Goal: Transaction & Acquisition: Book appointment/travel/reservation

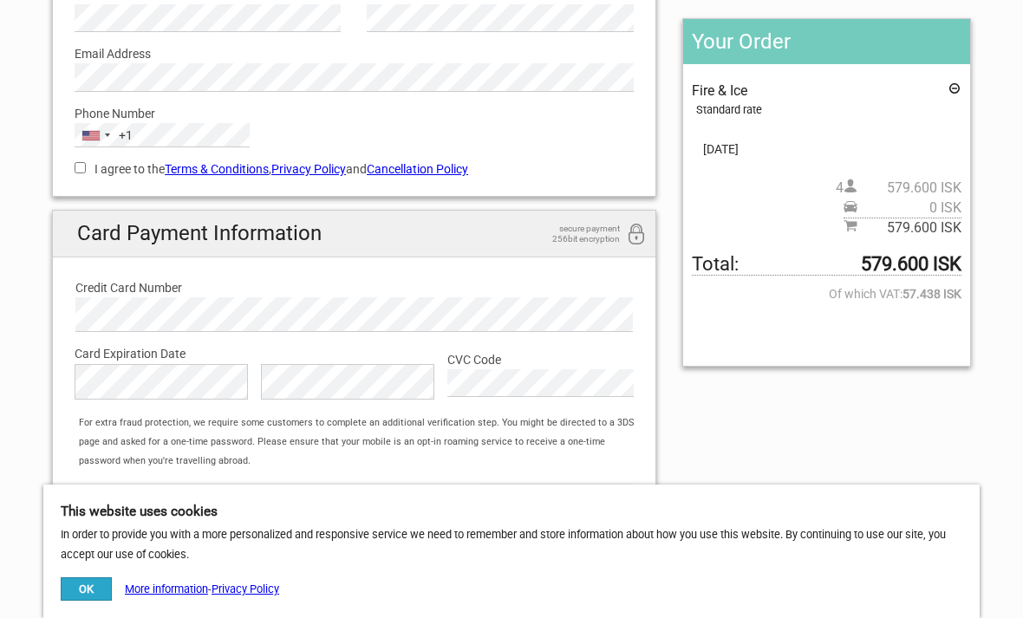
scroll to position [236, 0]
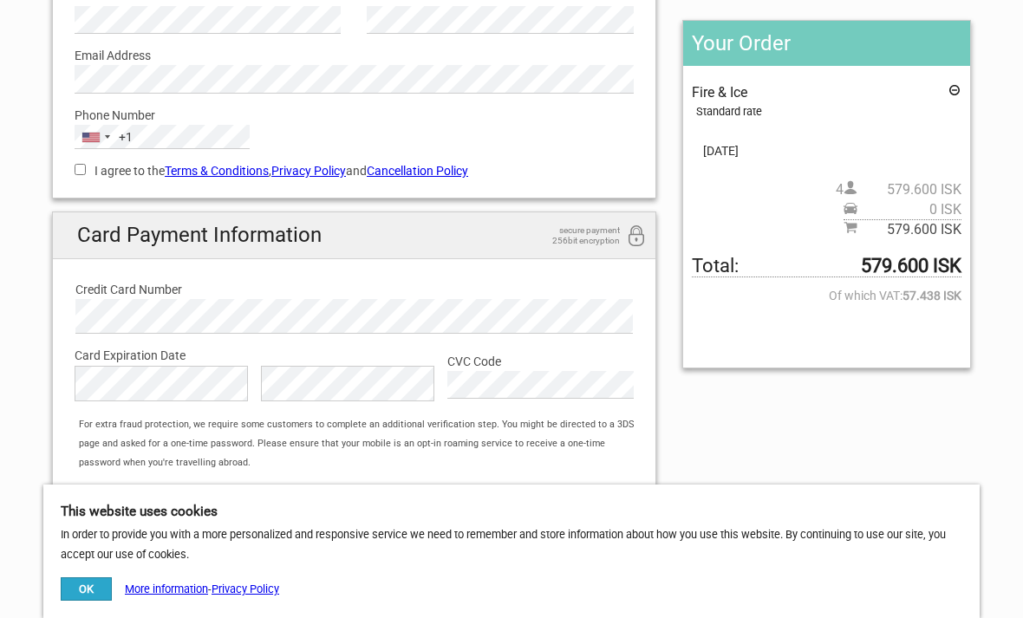
click at [77, 168] on input "I agree to the Terms & Conditions , Privacy Policy and Cancellation Policy" at bounding box center [80, 169] width 11 height 11
checkbox input "true"
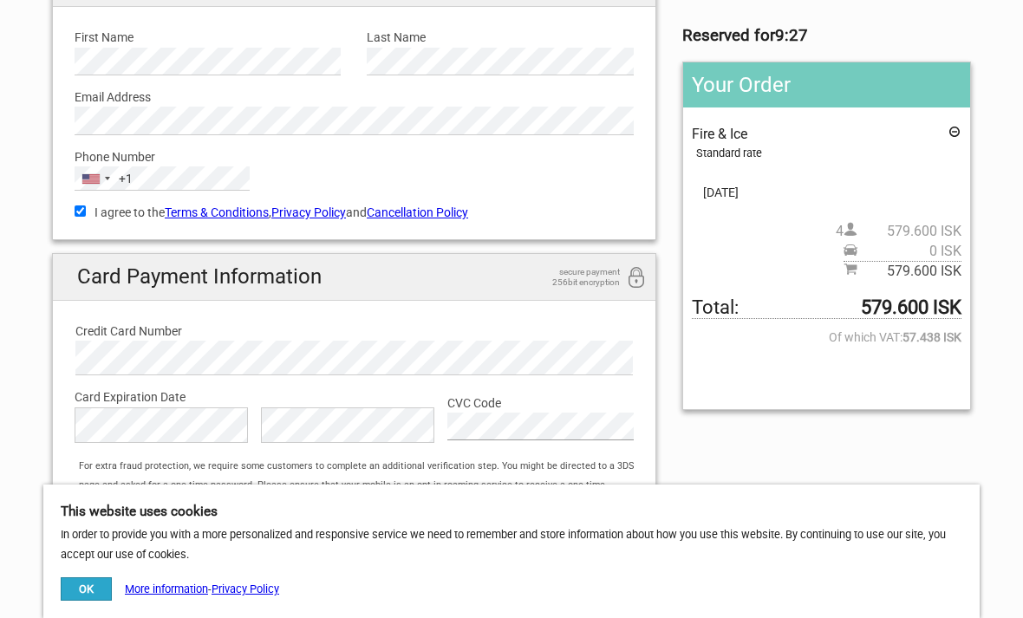
scroll to position [0, 0]
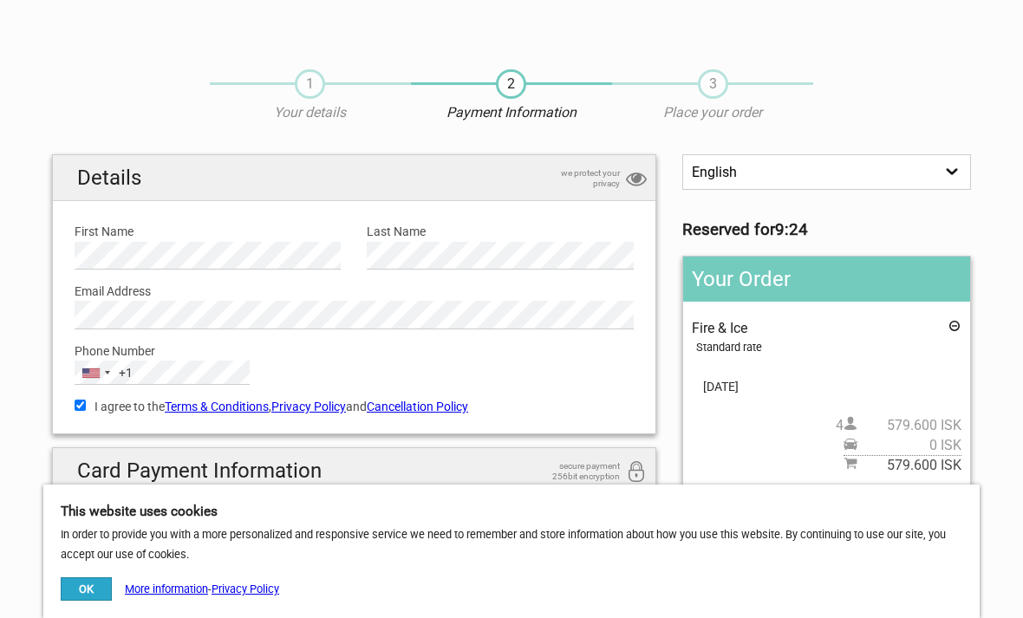
click at [83, 585] on button "OK" at bounding box center [86, 589] width 51 height 23
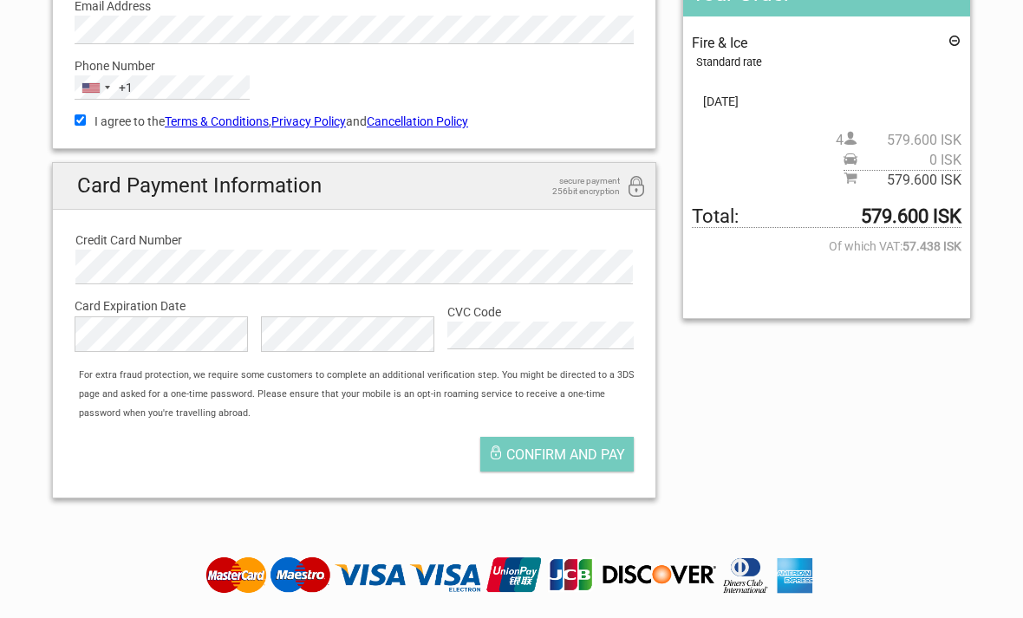
scroll to position [287, 0]
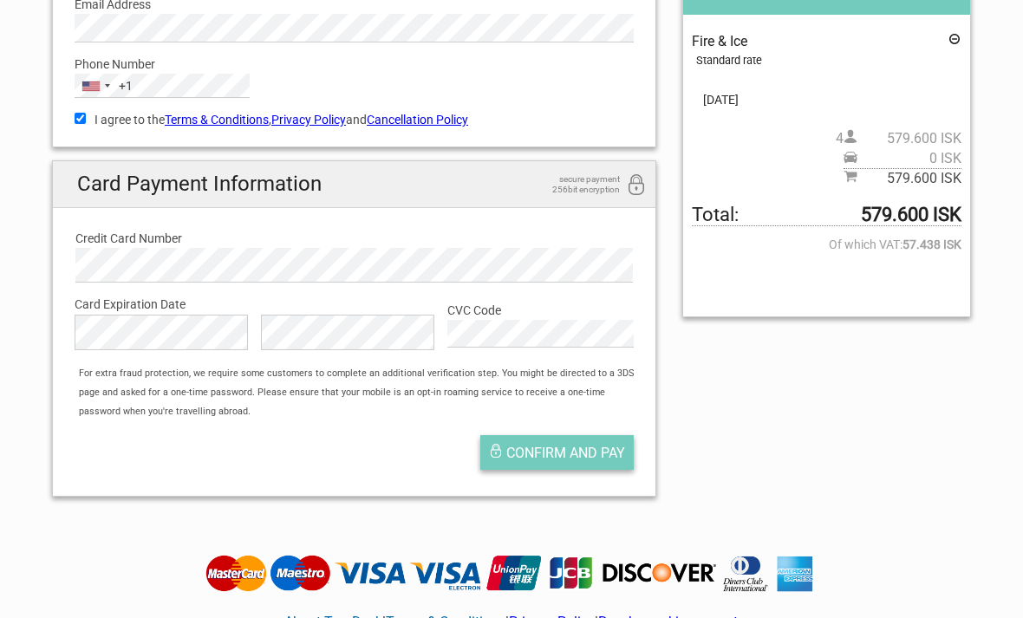
click at [588, 452] on span "Confirm and pay" at bounding box center [565, 453] width 119 height 16
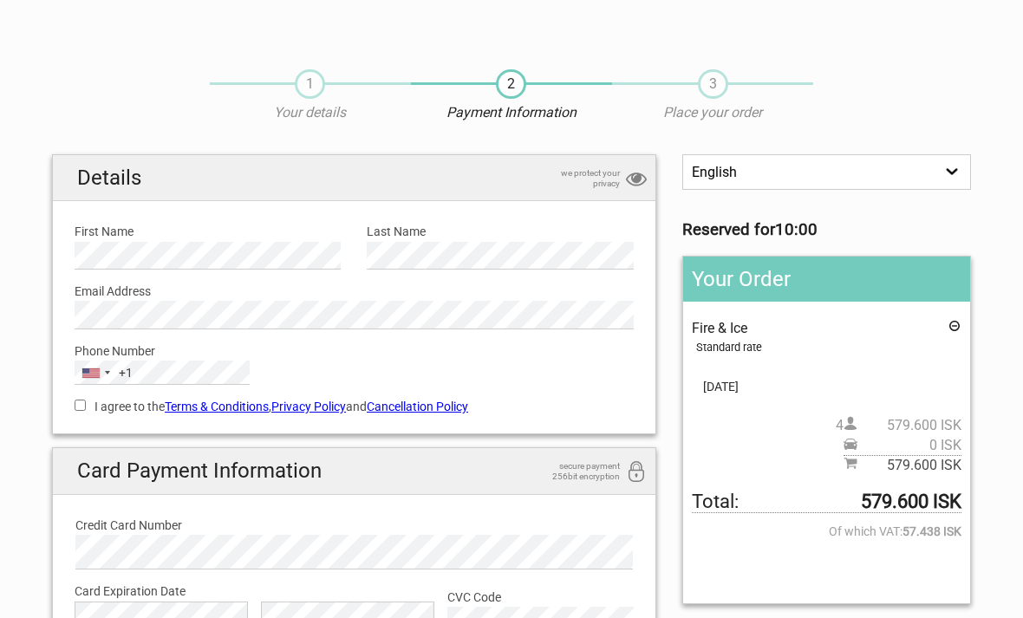
click at [80, 403] on input "I agree to the Terms & Conditions , Privacy Policy and Cancellation Policy" at bounding box center [80, 405] width 11 height 11
checkbox input "true"
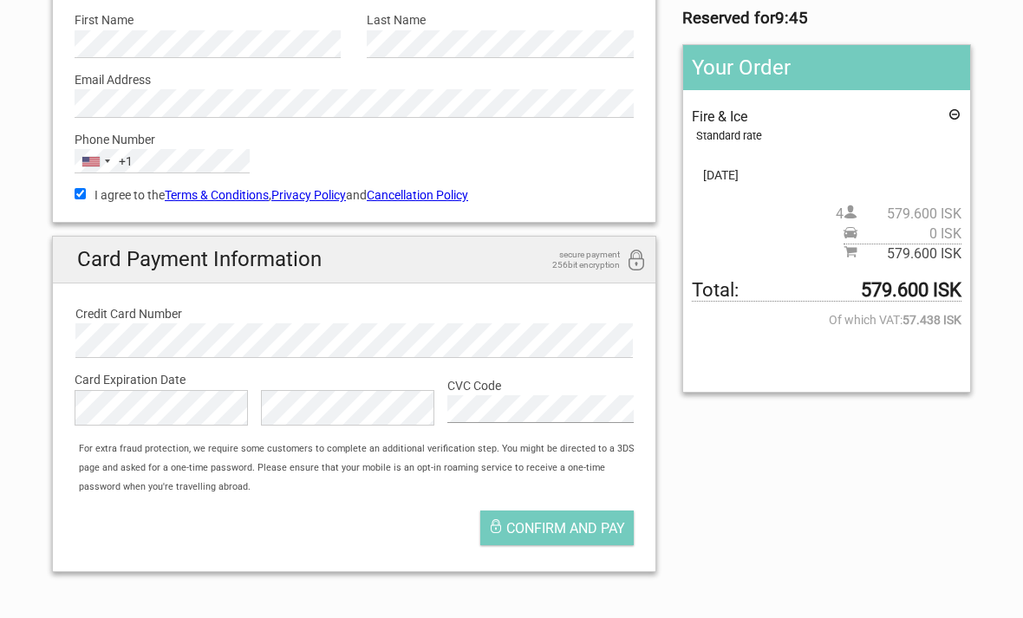
scroll to position [211, 0]
click at [582, 524] on span "Confirm and pay" at bounding box center [565, 529] width 119 height 16
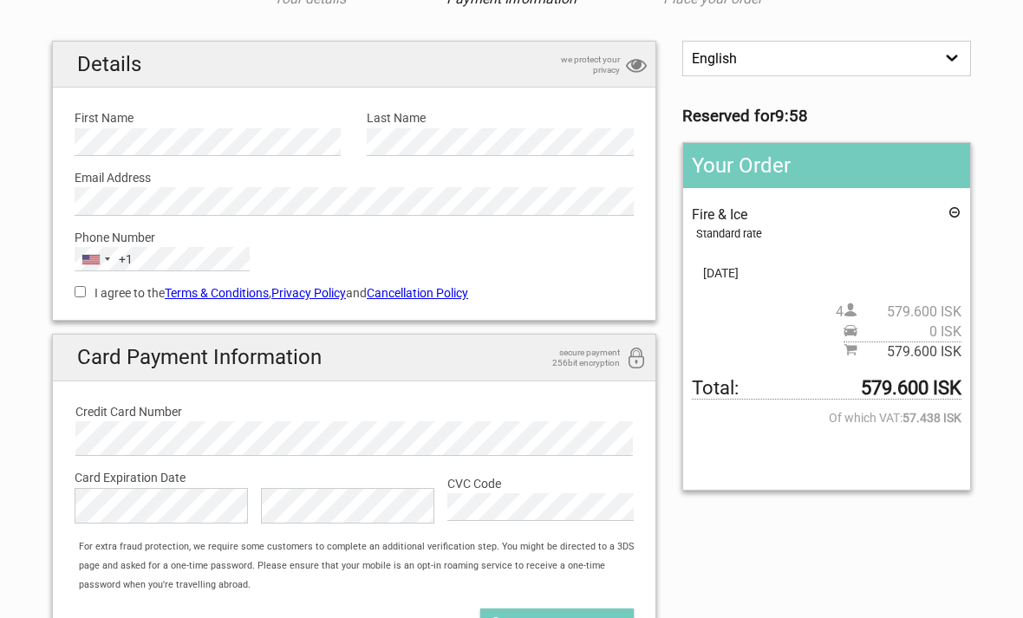
click at [91, 288] on label "I agree to the Terms & Conditions , Privacy Policy and Cancellation Policy" at bounding box center [354, 293] width 559 height 19
click at [86, 288] on input "I agree to the Terms & Conditions , Privacy Policy and Cancellation Policy" at bounding box center [80, 291] width 11 height 11
checkbox input "true"
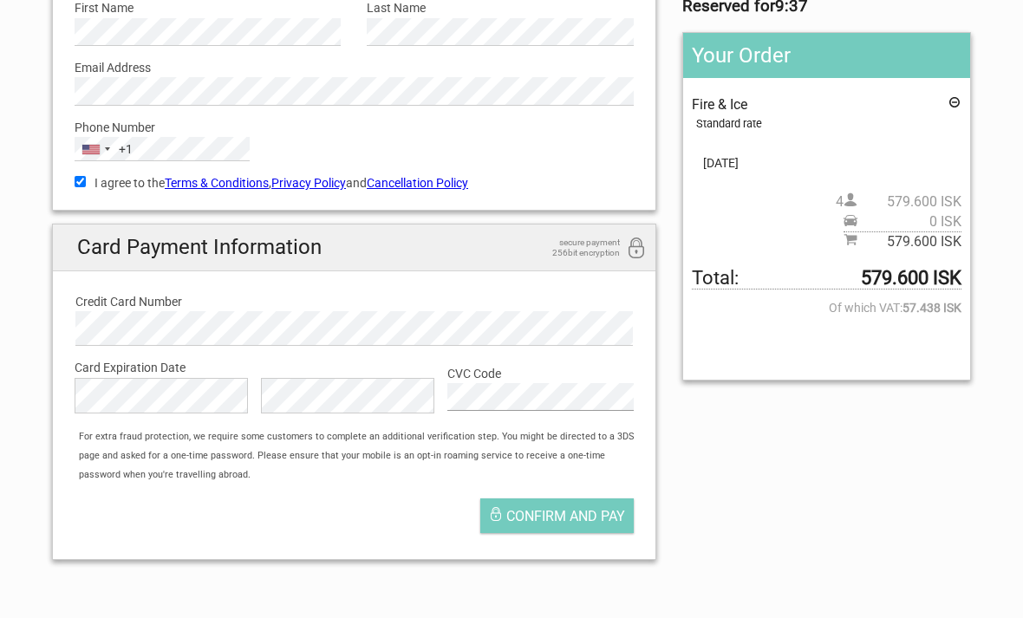
scroll to position [223, 0]
click at [600, 509] on span "Confirm and pay" at bounding box center [565, 517] width 119 height 16
